Goal: Transaction & Acquisition: Book appointment/travel/reservation

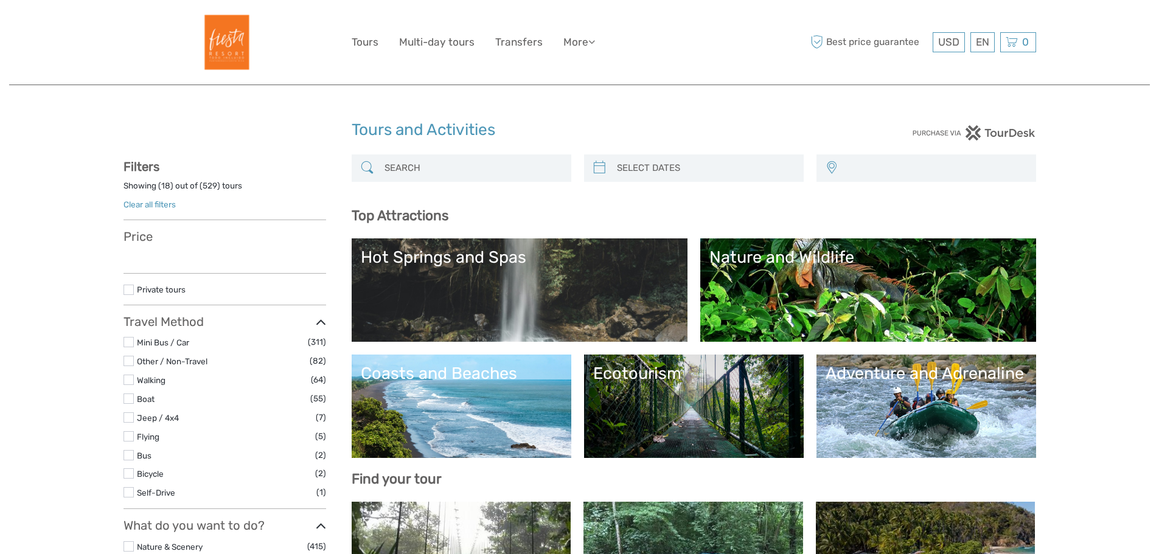
select select
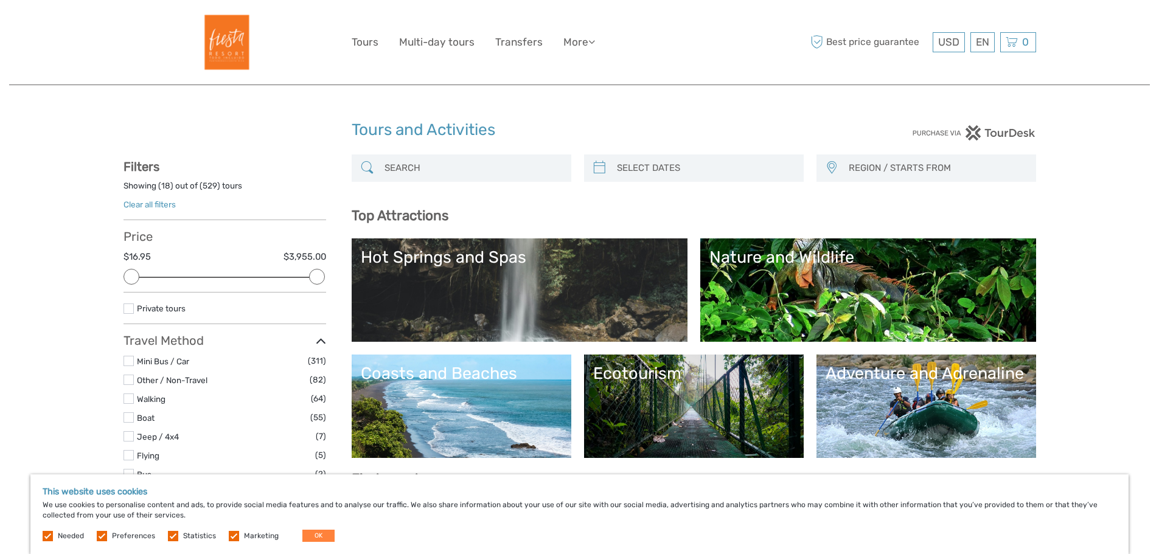
click at [779, 263] on div "Nature and Wildlife" at bounding box center [868, 257] width 318 height 19
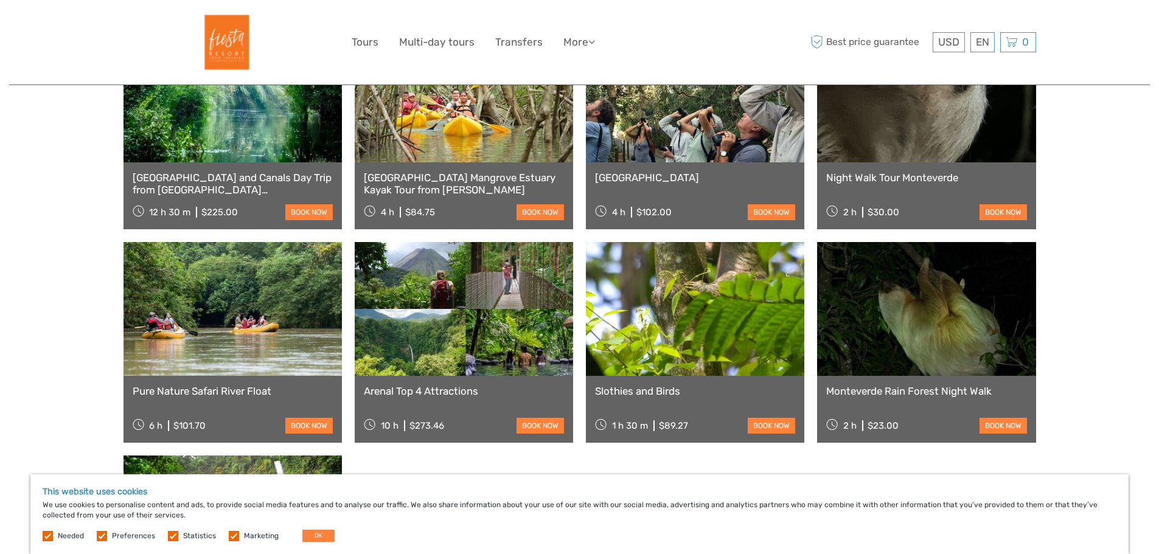
scroll to position [547, 0]
click at [225, 384] on link "Pure Nature Safari River Float" at bounding box center [233, 390] width 200 height 12
